Goal: Navigation & Orientation: Find specific page/section

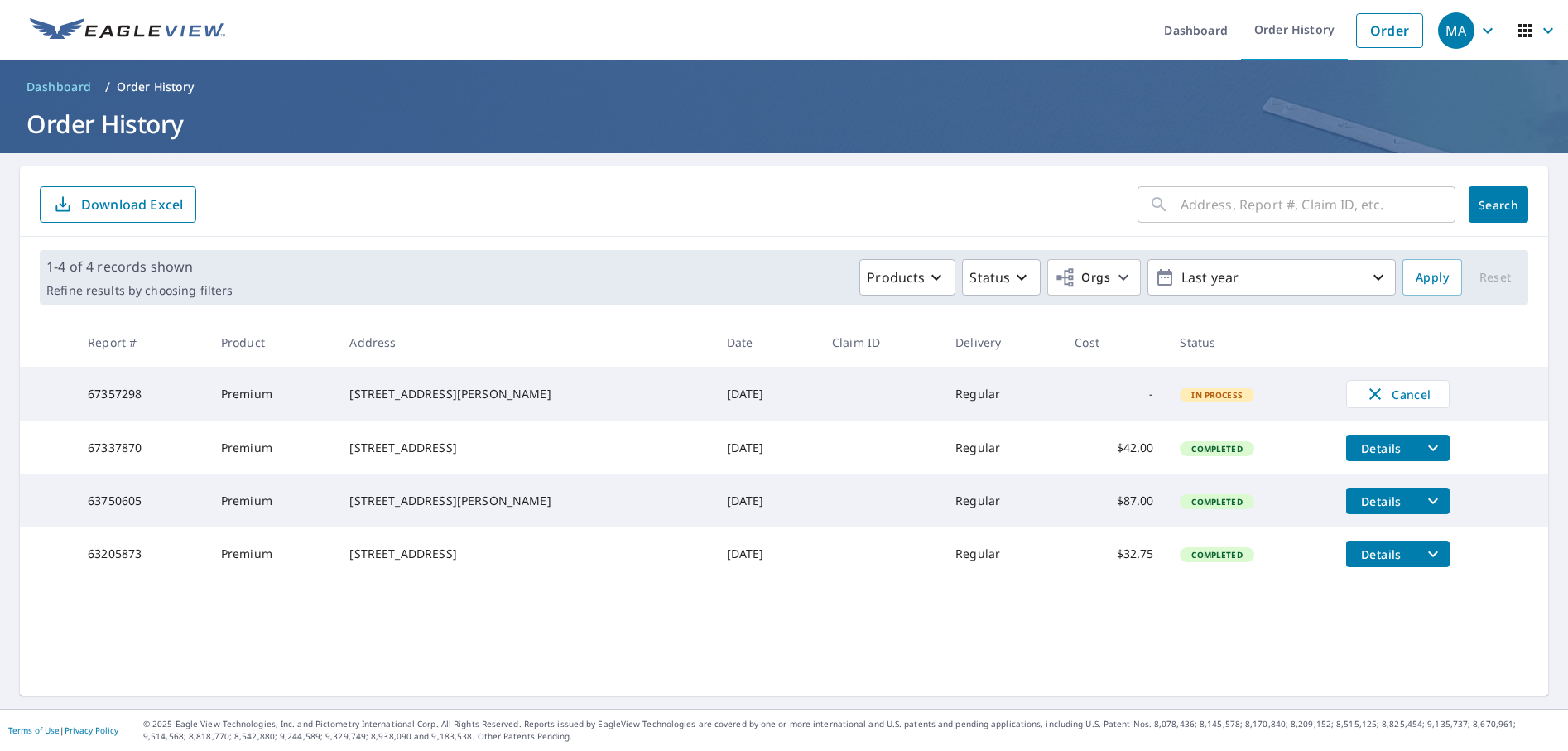
click at [298, 250] on div "1-4 of 4 records shown Refine results by choosing filters Products Status Orgs …" at bounding box center [784, 277] width 1529 height 82
click at [1172, 29] on link "Dashboard" at bounding box center [1196, 29] width 90 height 60
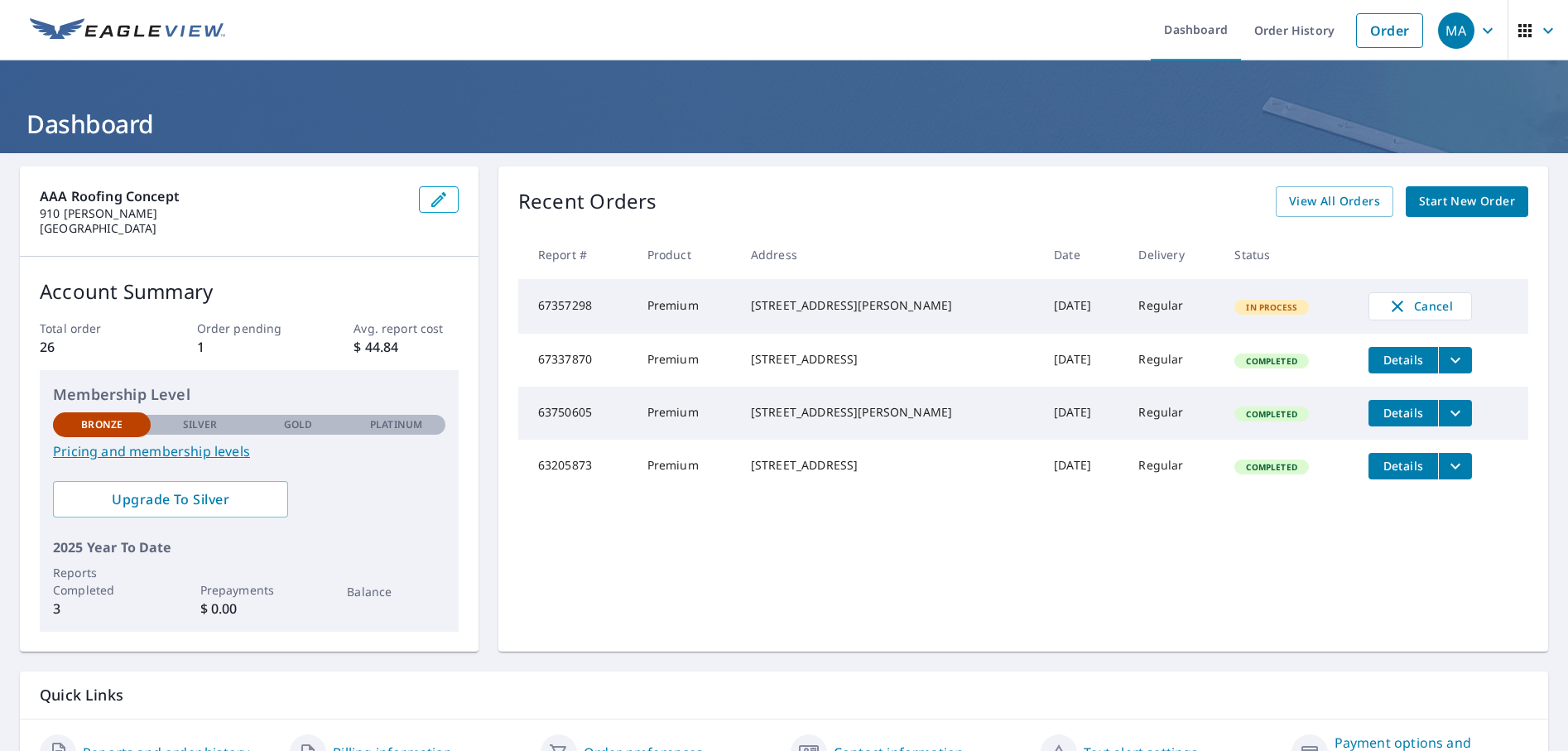
click at [179, 454] on link "Pricing and membership levels" at bounding box center [249, 451] width 392 height 20
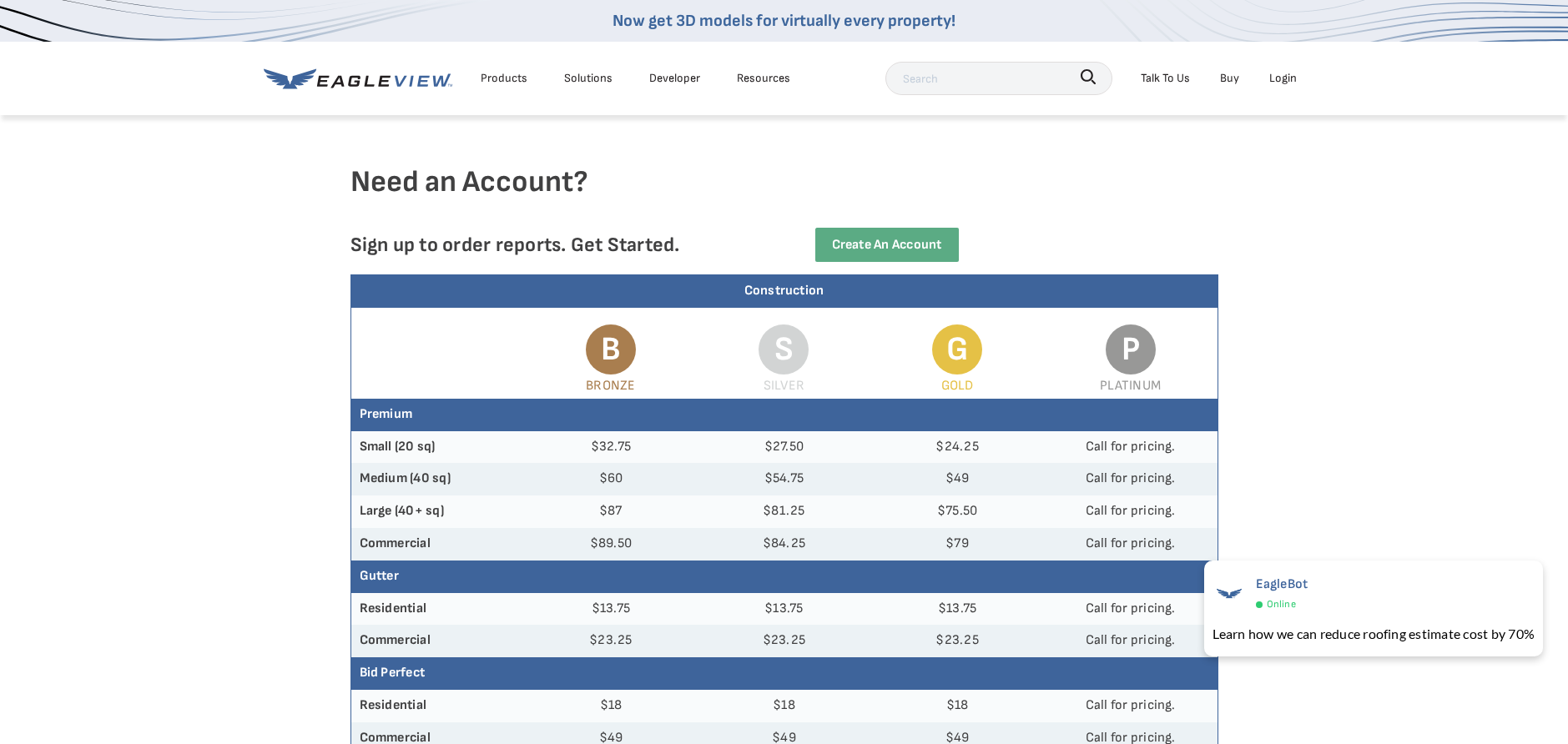
click at [514, 82] on div "Products" at bounding box center [503, 77] width 47 height 21
